Goal: Navigation & Orientation: Find specific page/section

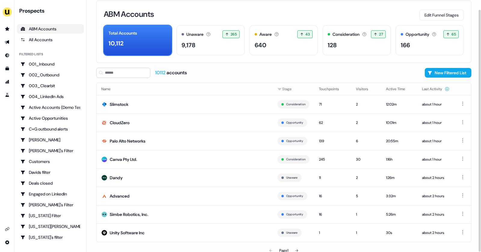
scroll to position [10, 0]
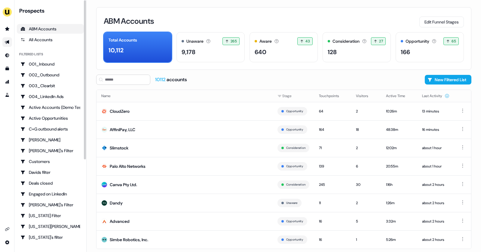
click at [8, 41] on icon "Go to outbound experience" at bounding box center [7, 42] width 5 height 5
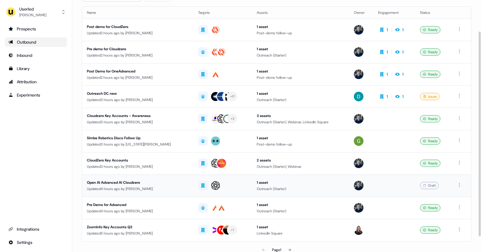
scroll to position [38, 0]
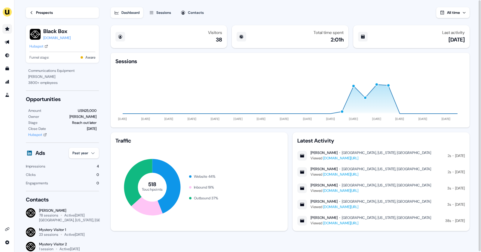
click at [9, 32] on link "Go to prospects" at bounding box center [7, 29] width 10 height 10
